Goal: Find specific page/section: Find specific page/section

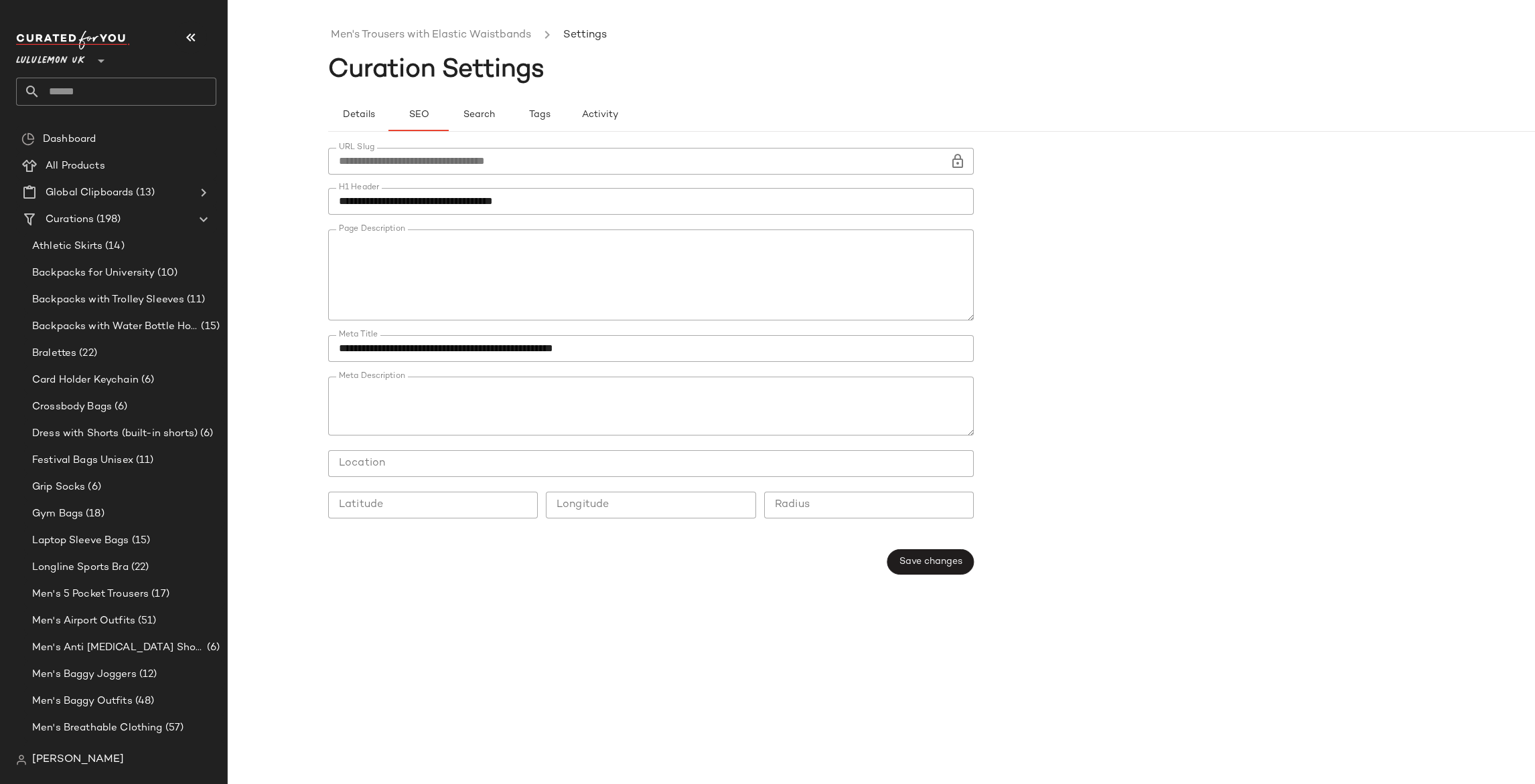
scroll to position [91, 0]
click at [90, 65] on div at bounding box center [99, 53] width 19 height 34
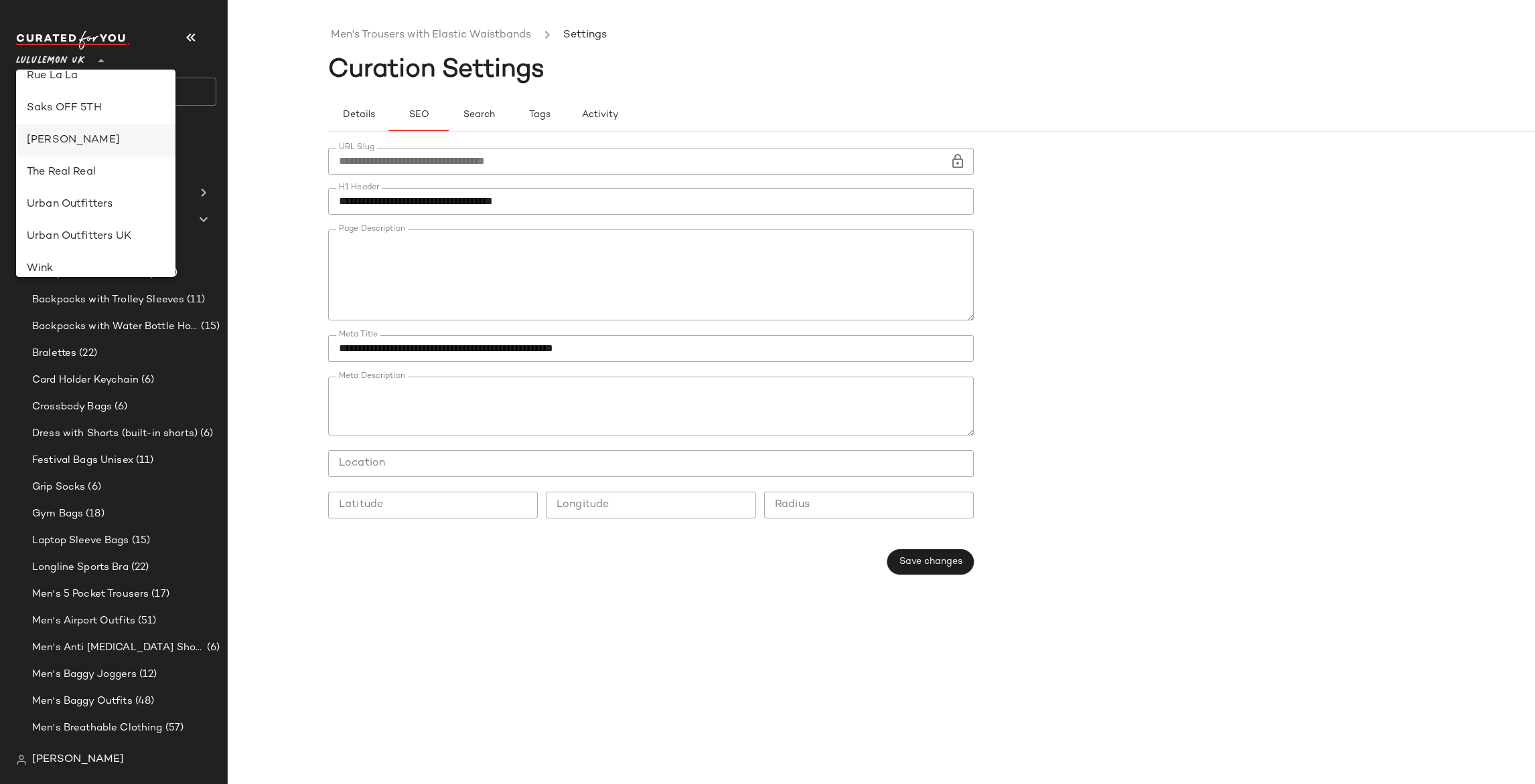
scroll to position [767, 0]
click at [77, 122] on div "Urban Outfitters" at bounding box center [95, 127] width 138 height 16
type input "**"
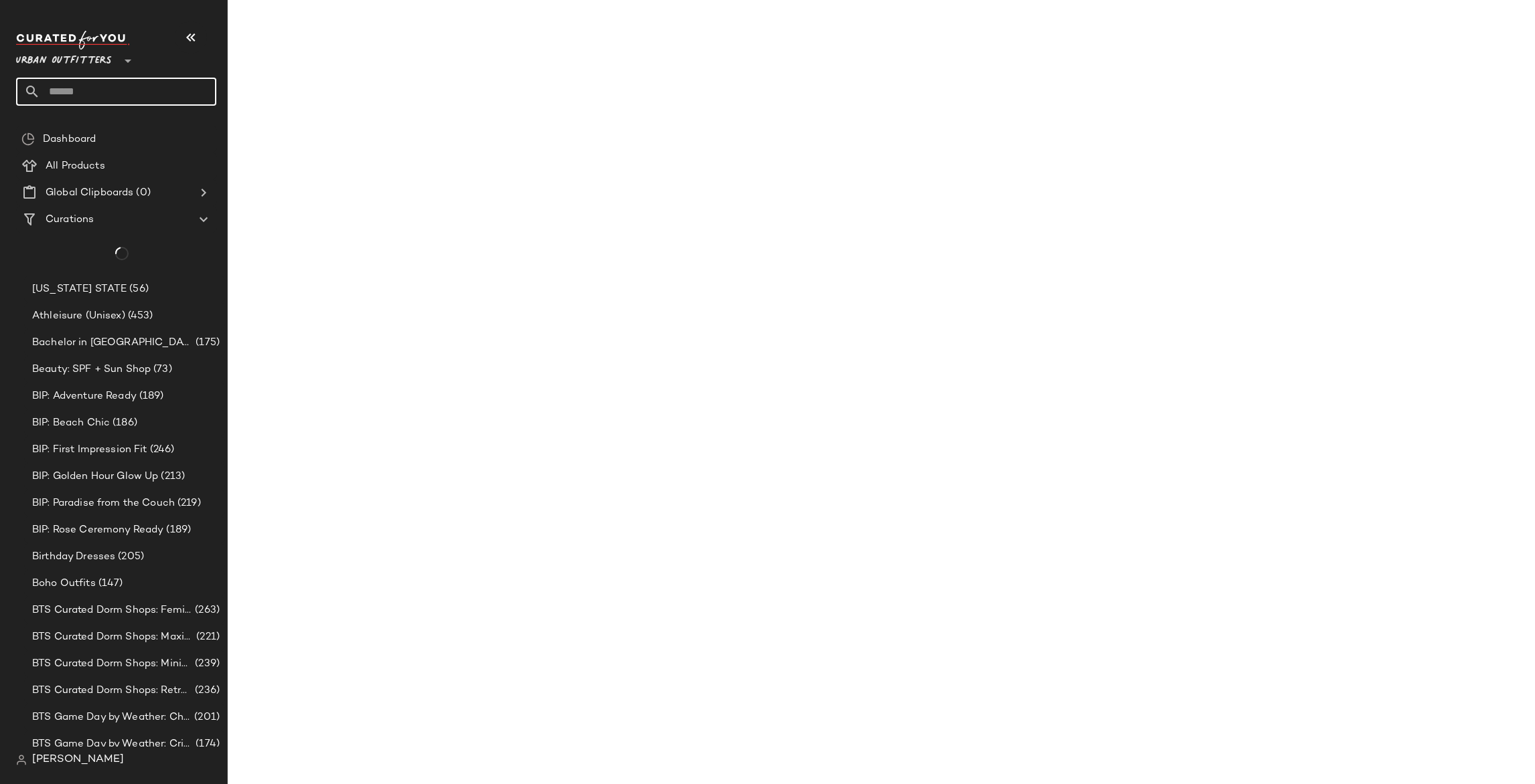
click at [108, 85] on input "text" at bounding box center [127, 92] width 176 height 28
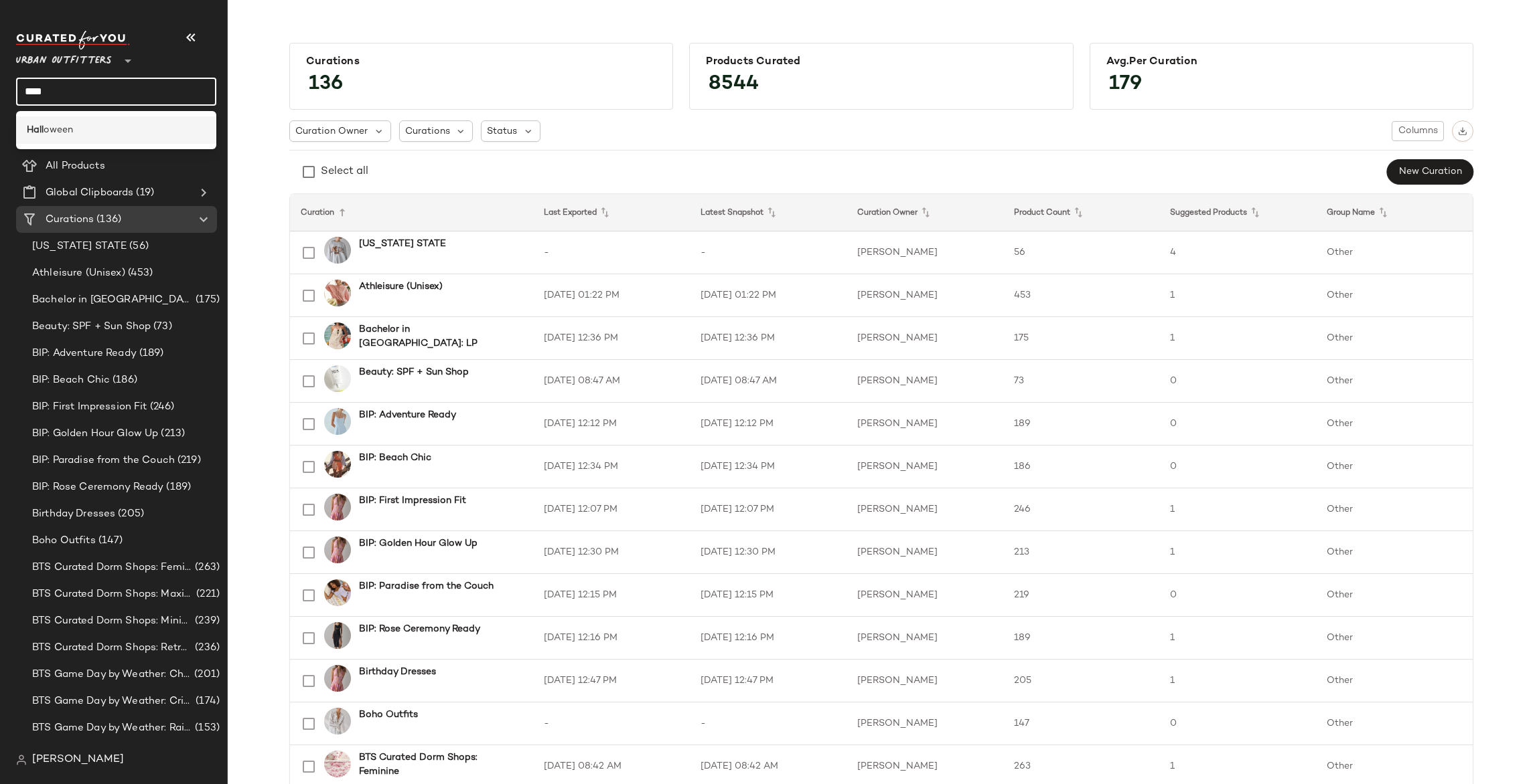
type input "****"
click at [90, 126] on div "Hall oween" at bounding box center [116, 130] width 178 height 14
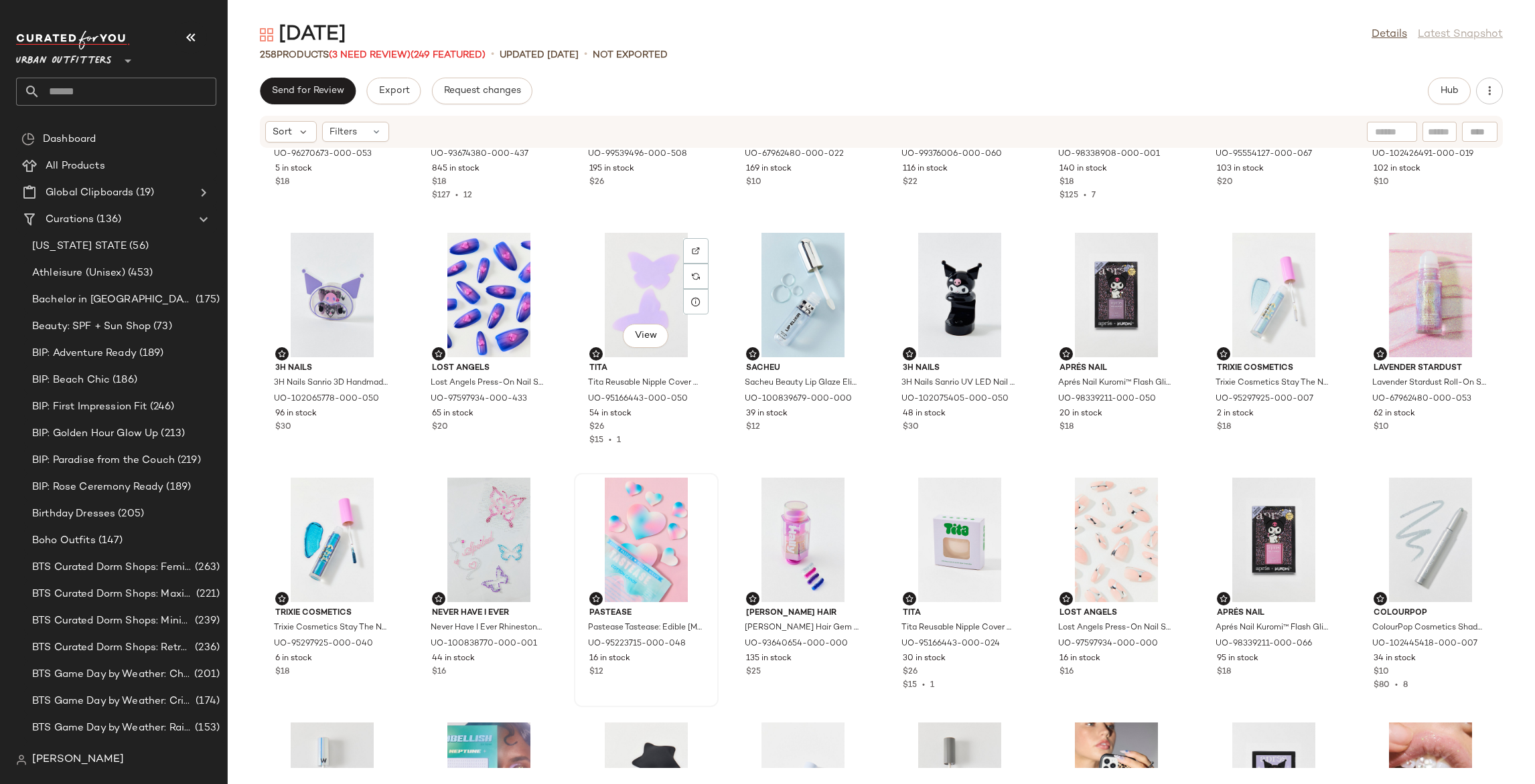
scroll to position [1588, 0]
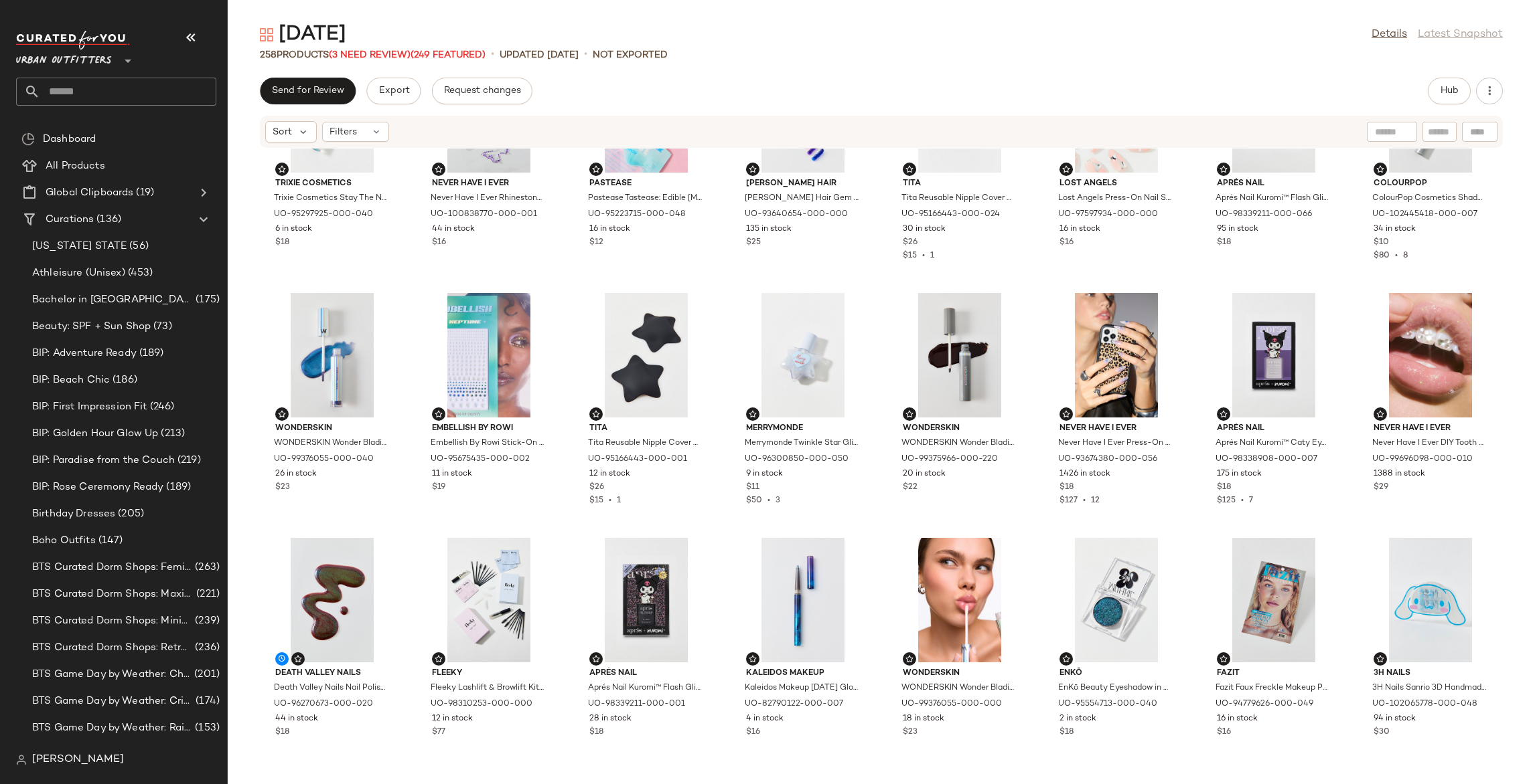
click at [87, 99] on input "text" at bounding box center [127, 92] width 176 height 28
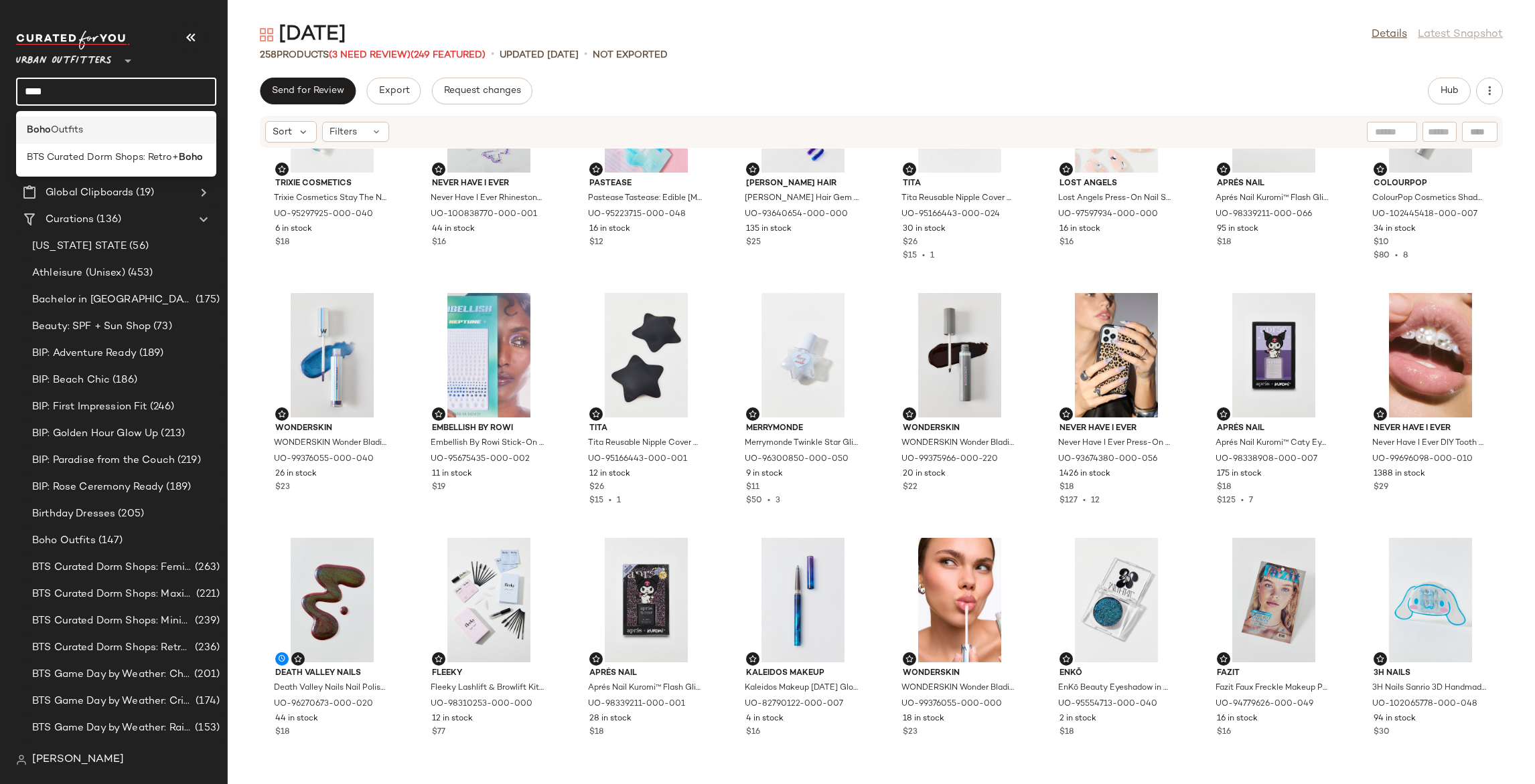
type input "****"
click at [66, 127] on span "Outfits" at bounding box center [67, 130] width 32 height 14
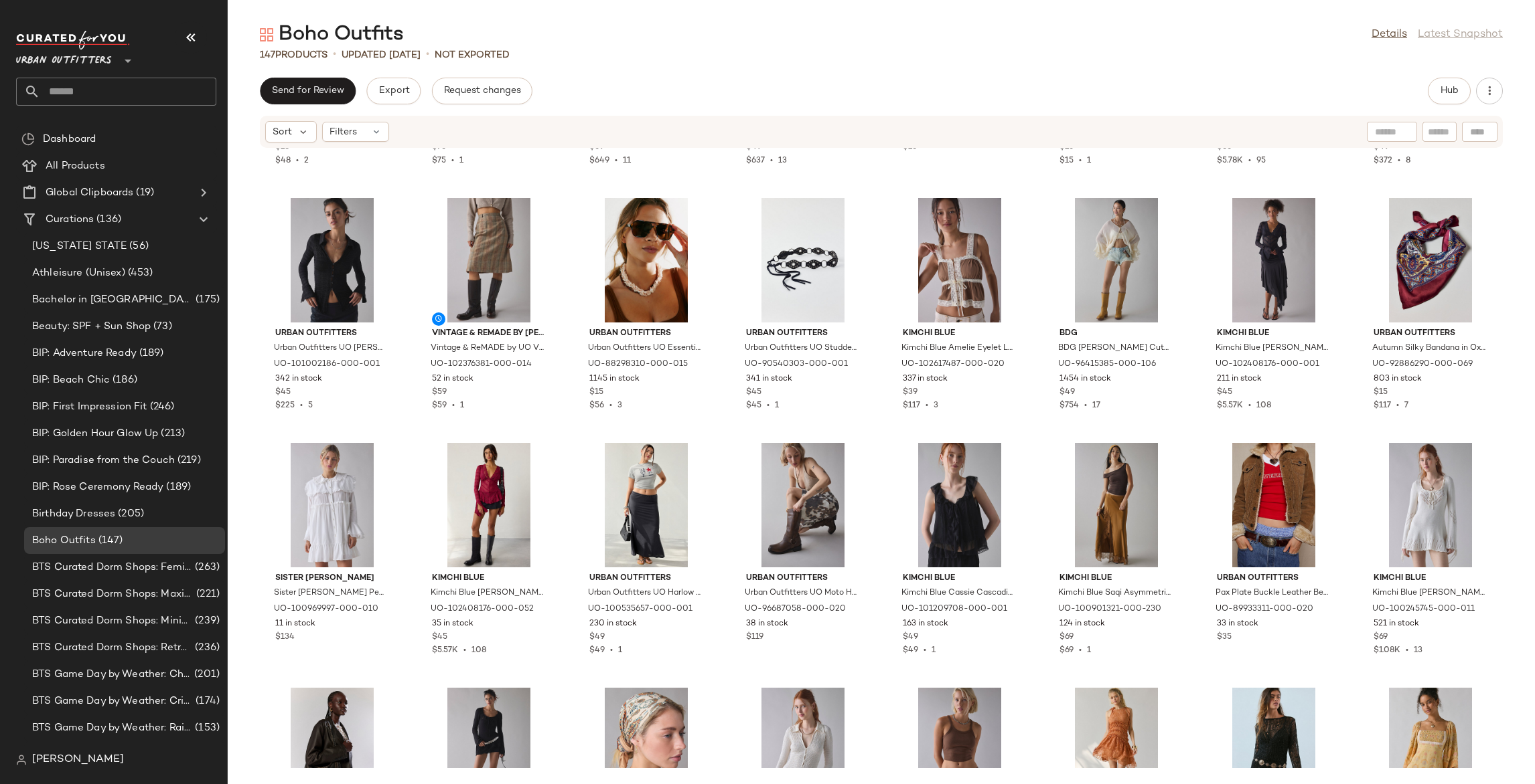
scroll to position [3651, 0]
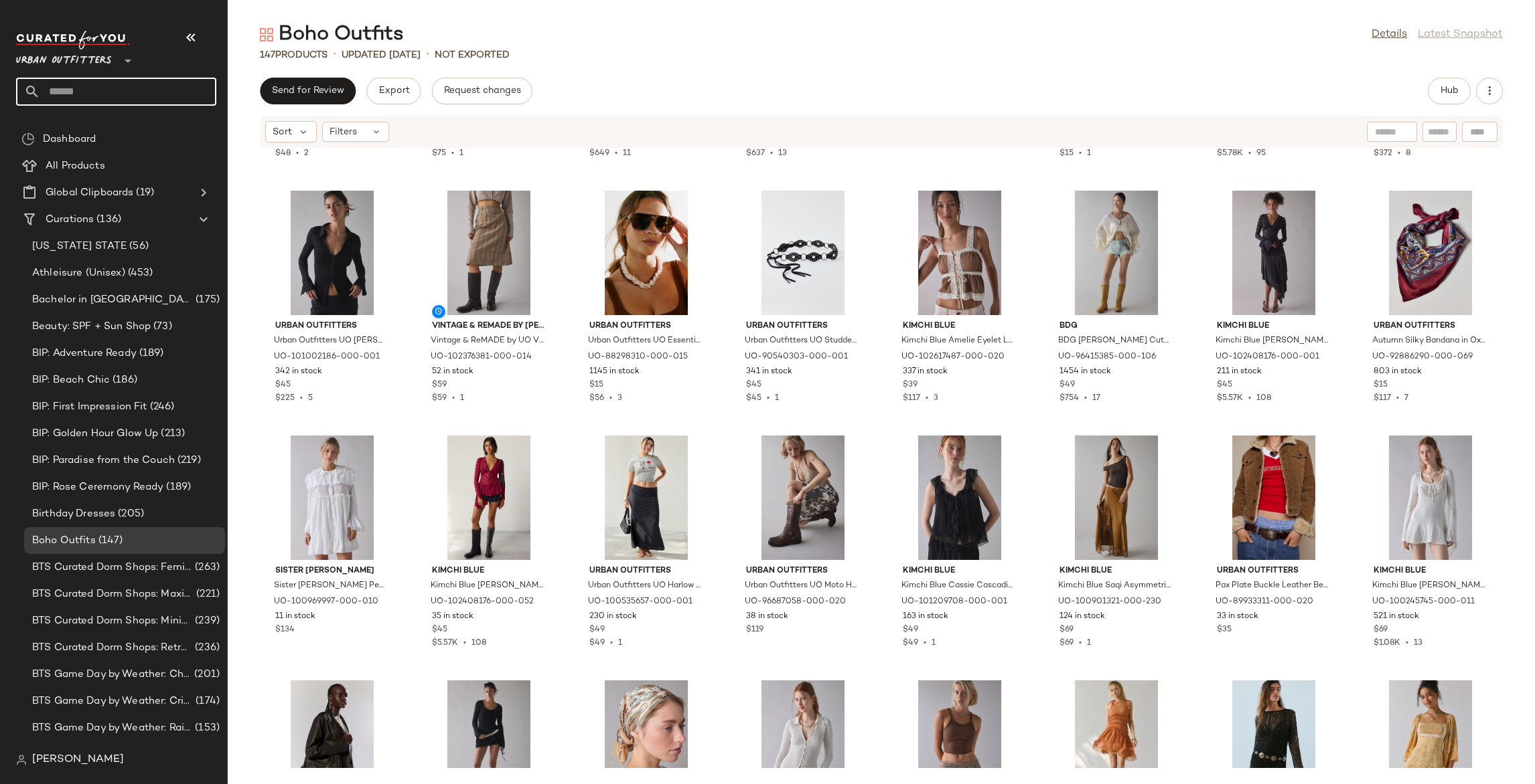
click at [80, 88] on input "text" at bounding box center [127, 92] width 176 height 28
type input "******"
click at [70, 137] on div "Cozy A cademia" at bounding box center [116, 130] width 200 height 27
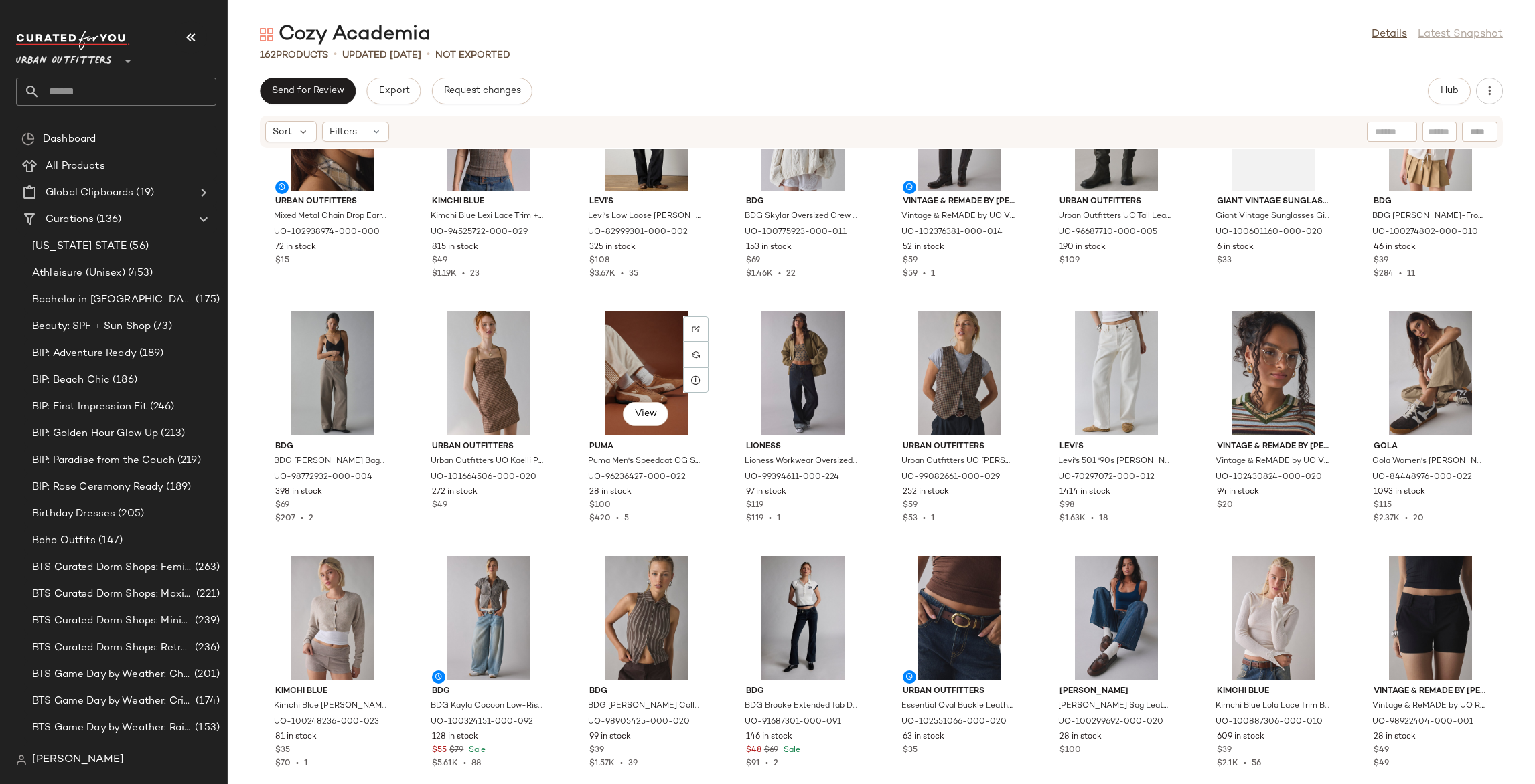
scroll to position [1841, 0]
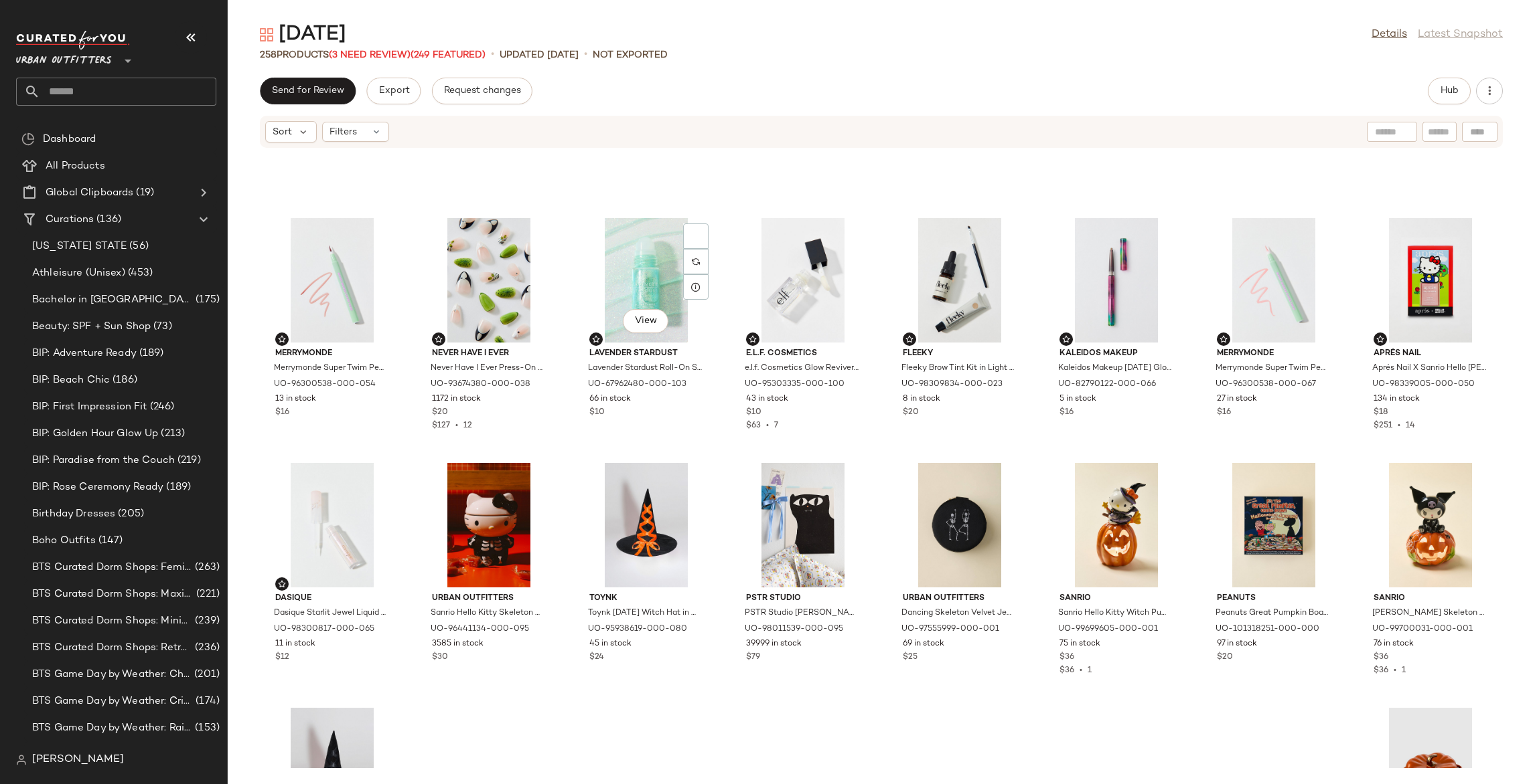
scroll to position [7467, 0]
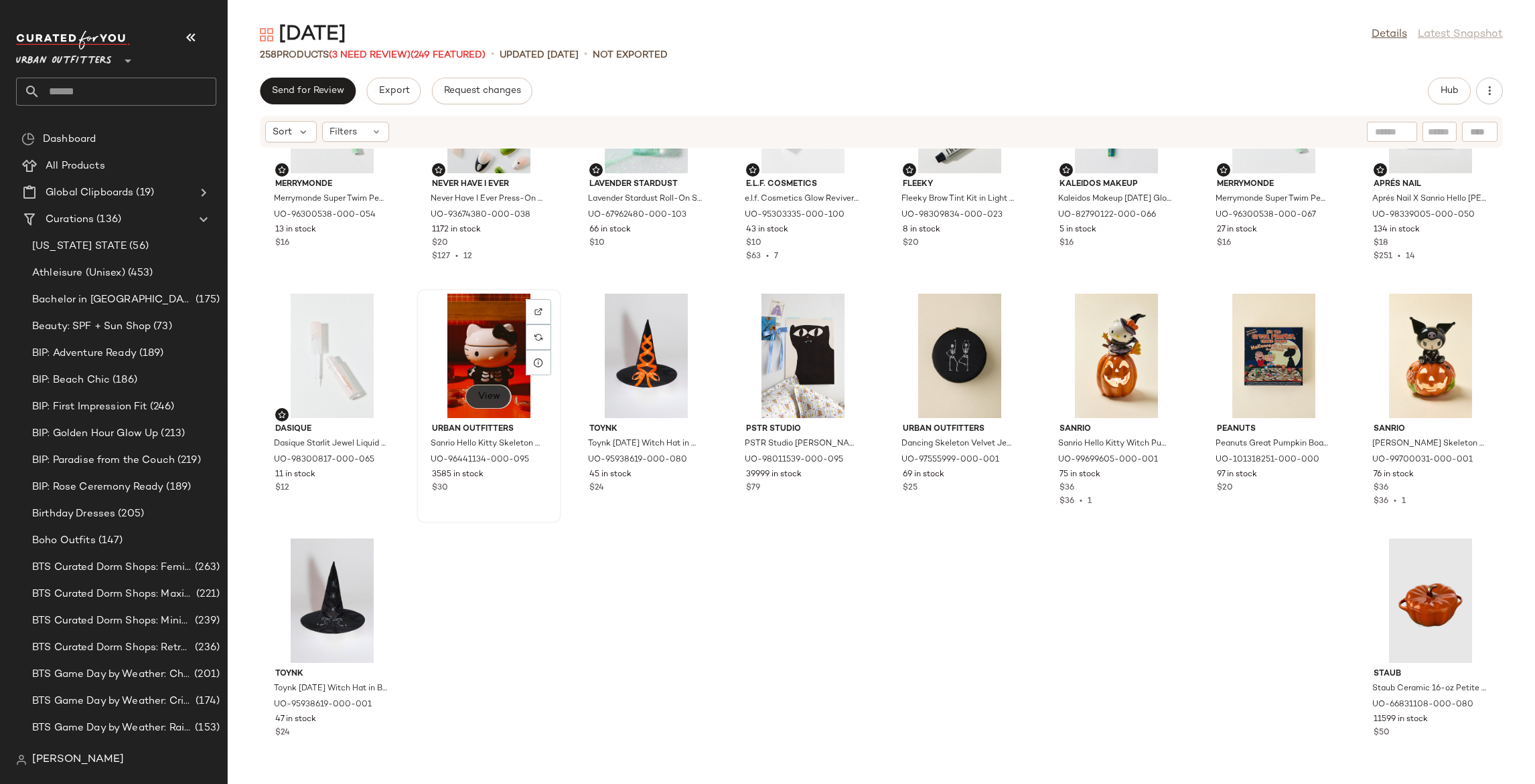
click at [483, 401] on span "View" at bounding box center [488, 396] width 23 height 11
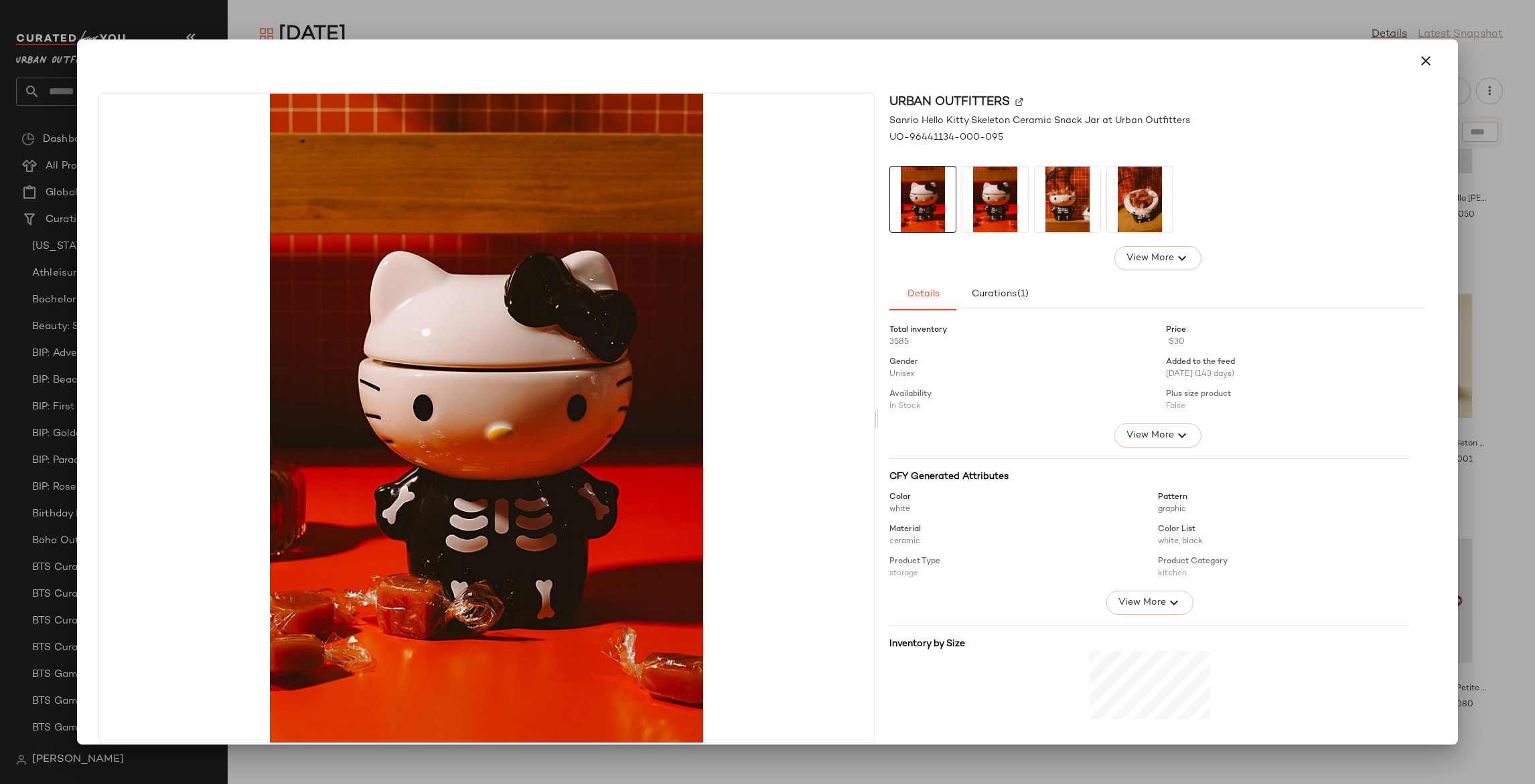
drag, startPoint x: 1418, startPoint y: 63, endPoint x: 1393, endPoint y: 66, distance: 25.2
click at [1418, 63] on icon "button" at bounding box center [1425, 61] width 16 height 16
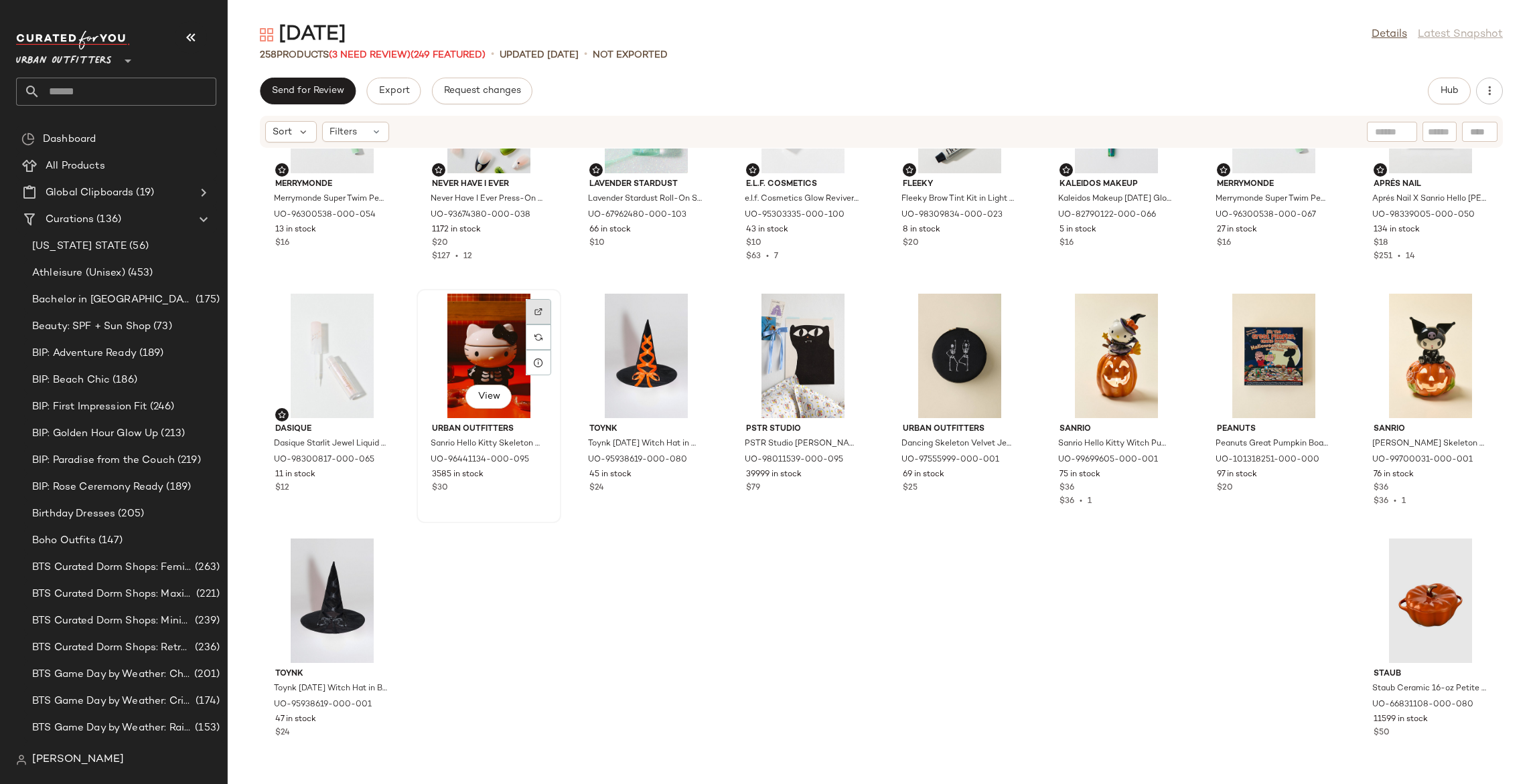
click at [538, 308] on img at bounding box center [538, 312] width 8 height 8
